Goal: Information Seeking & Learning: Find specific fact

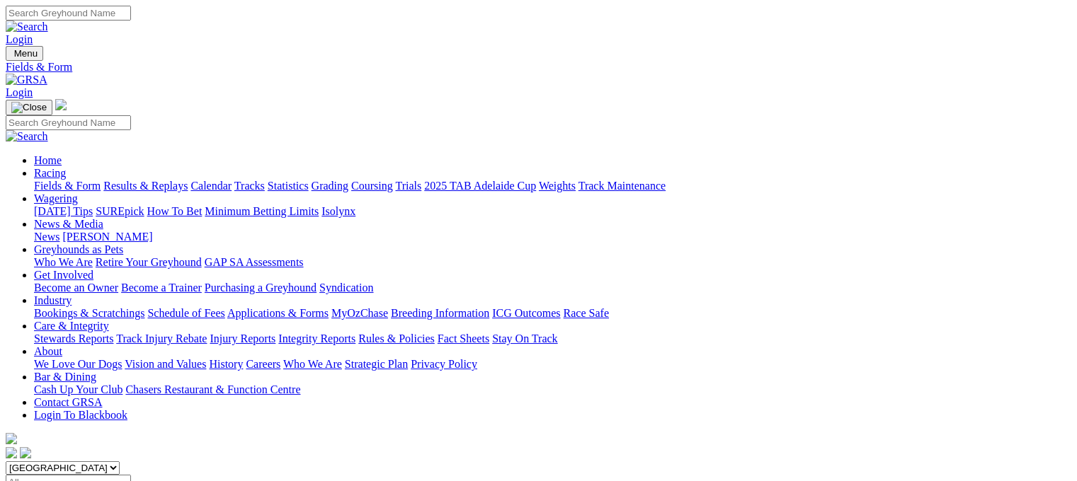
click at [120, 462] on select "[GEOGRAPHIC_DATA] [GEOGRAPHIC_DATA] [GEOGRAPHIC_DATA] [GEOGRAPHIC_DATA] [GEOGRA…" at bounding box center [63, 468] width 114 height 13
click at [95, 462] on select "[GEOGRAPHIC_DATA] [GEOGRAPHIC_DATA] [GEOGRAPHIC_DATA] [GEOGRAPHIC_DATA] [GEOGRA…" at bounding box center [63, 468] width 114 height 13
click at [120, 462] on select "[GEOGRAPHIC_DATA] [GEOGRAPHIC_DATA] [GEOGRAPHIC_DATA] [GEOGRAPHIC_DATA] [GEOGRA…" at bounding box center [63, 468] width 114 height 13
select select "VIC"
click at [95, 462] on select "[GEOGRAPHIC_DATA] [GEOGRAPHIC_DATA] [GEOGRAPHIC_DATA] [GEOGRAPHIC_DATA] [GEOGRA…" at bounding box center [63, 468] width 114 height 13
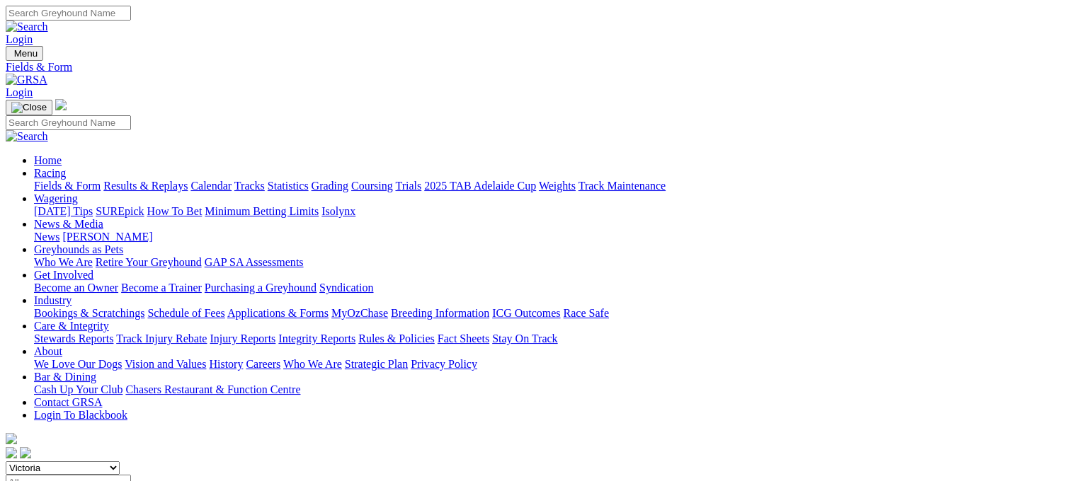
click at [131, 13] on input "Search" at bounding box center [68, 13] width 125 height 15
type input "mepunga sage"
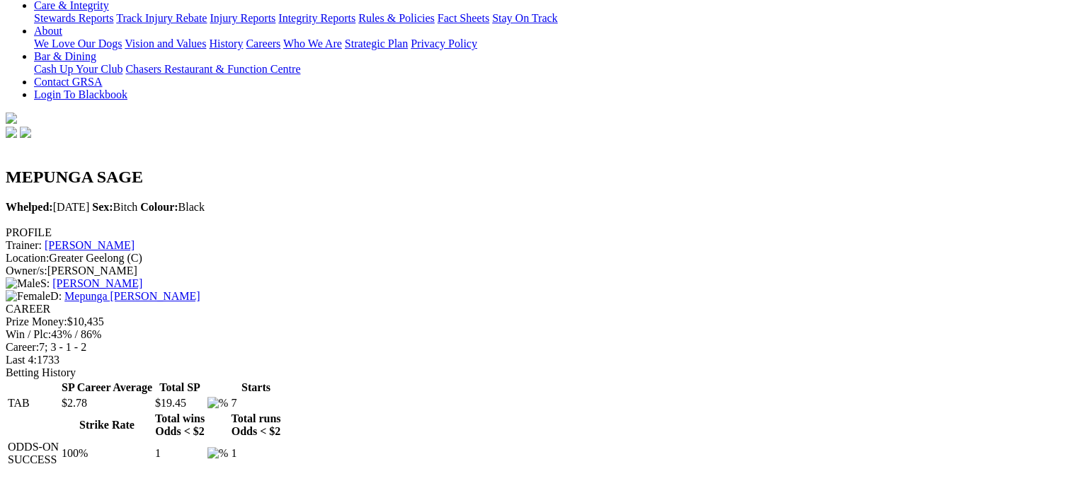
scroll to position [354, 0]
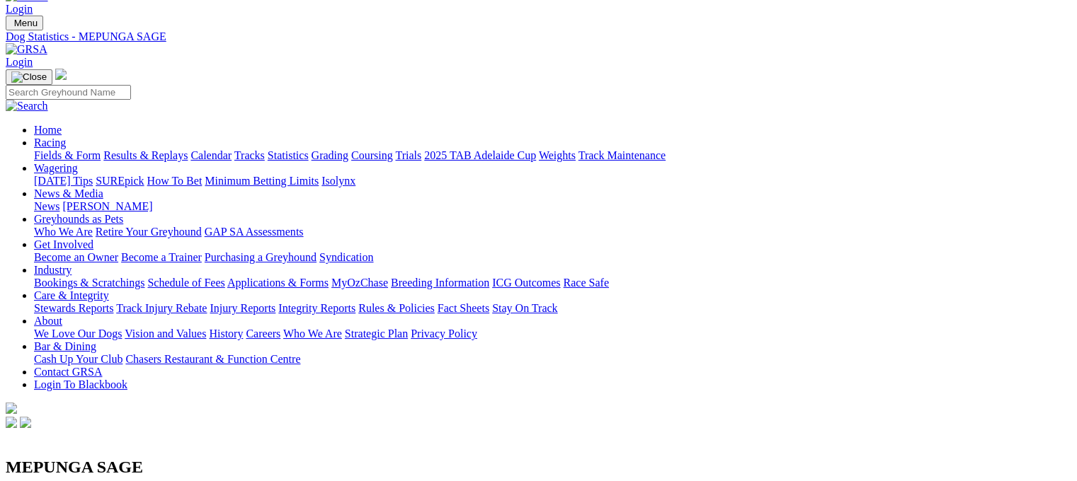
scroll to position [0, 0]
